Goal: Task Accomplishment & Management: Manage account settings

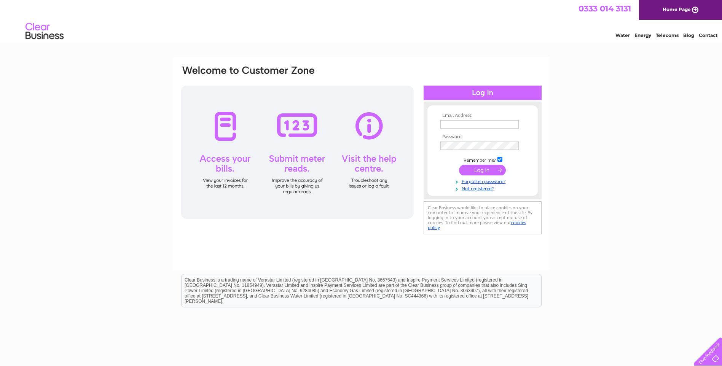
type input "[EMAIL_ADDRESS][DOMAIN_NAME]"
click at [505, 125] on input "invoice@landswood.com" at bounding box center [479, 124] width 79 height 9
click at [488, 171] on input "submit" at bounding box center [482, 170] width 47 height 11
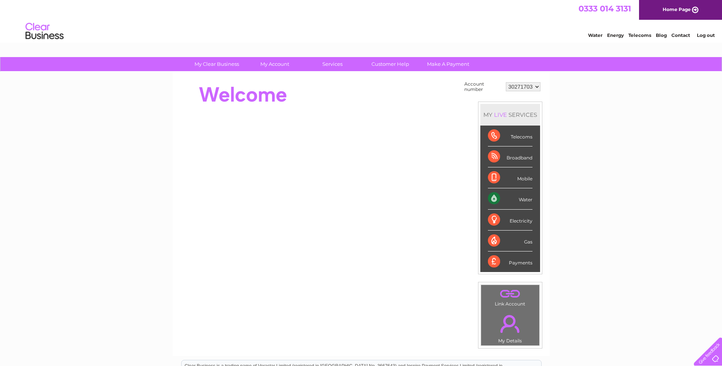
click at [492, 199] on div "Water" at bounding box center [510, 198] width 45 height 21
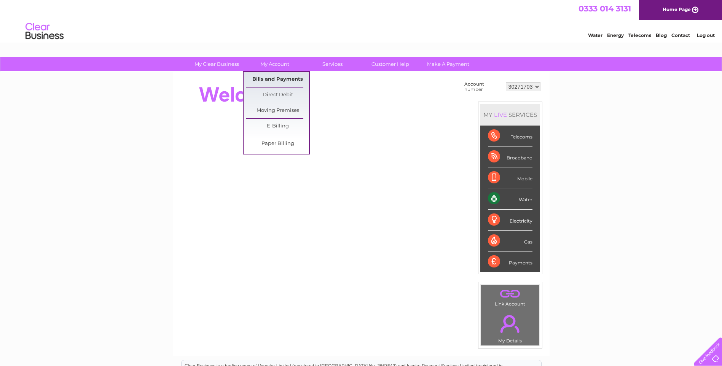
click at [273, 75] on link "Bills and Payments" at bounding box center [277, 79] width 63 height 15
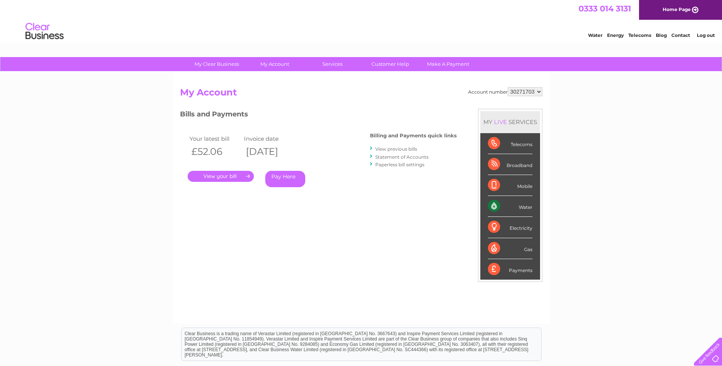
click at [212, 177] on link "." at bounding box center [221, 176] width 66 height 11
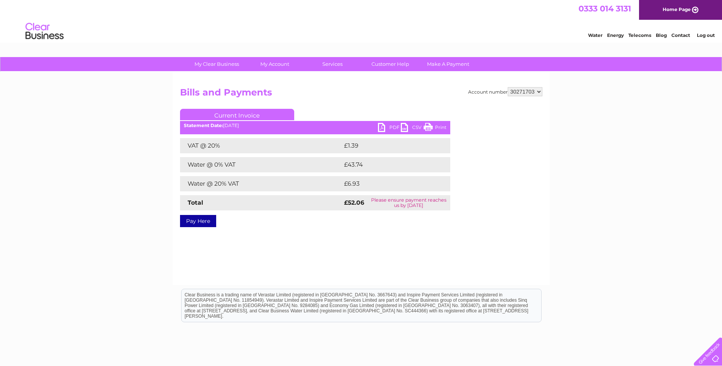
click at [384, 127] on link "PDF" at bounding box center [389, 128] width 23 height 11
